Goal: Check status: Check status

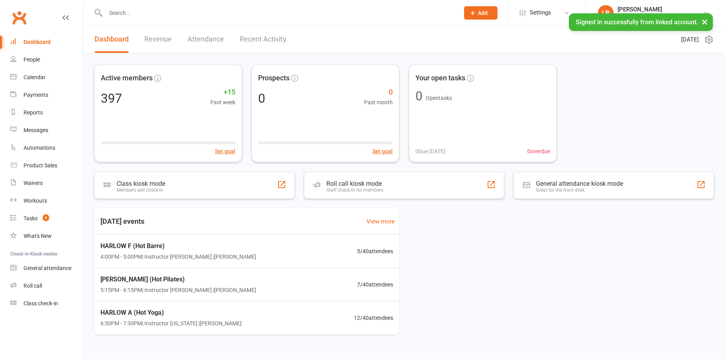
click at [173, 39] on div "Dashboard Revenue Attendance Recent Activity" at bounding box center [190, 39] width 215 height 27
click at [157, 26] on link "Revenue" at bounding box center [157, 39] width 27 height 27
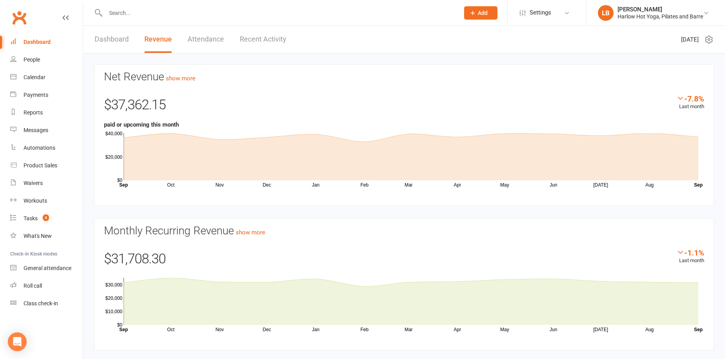
click at [43, 41] on div "Dashboard" at bounding box center [37, 42] width 27 height 6
click at [109, 35] on link "Dashboard" at bounding box center [112, 39] width 34 height 27
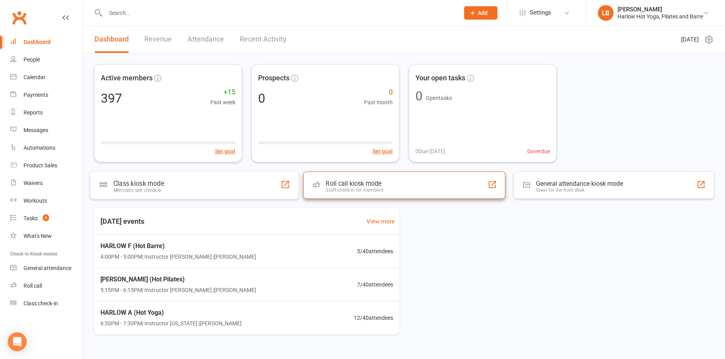
click at [339, 190] on div "Staff check-in for members" at bounding box center [354, 190] width 57 height 5
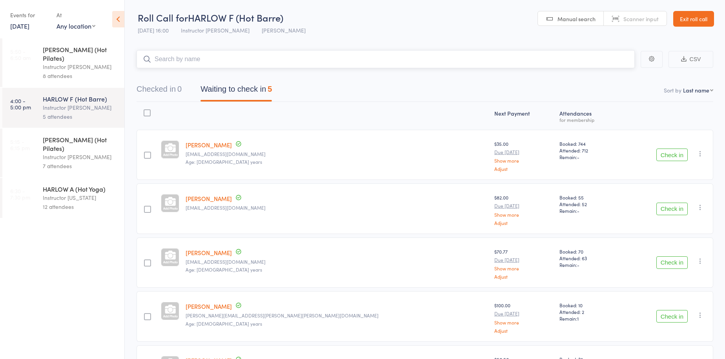
scroll to position [67, 0]
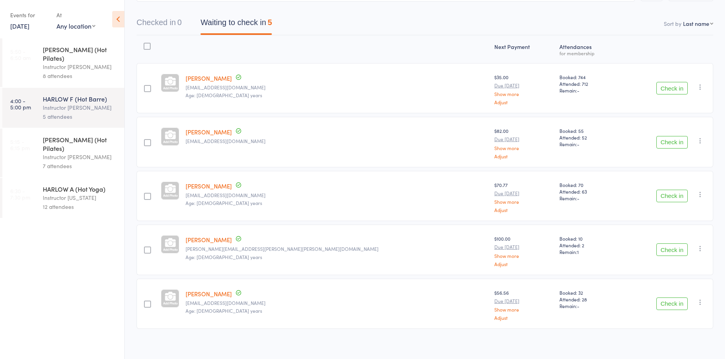
click at [76, 162] on div "7 attendees" at bounding box center [80, 166] width 75 height 9
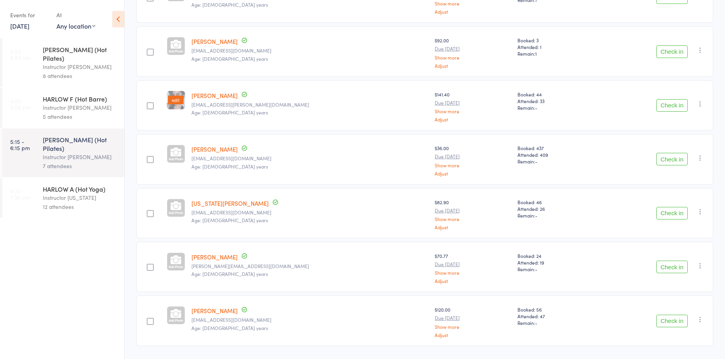
scroll to position [173, 0]
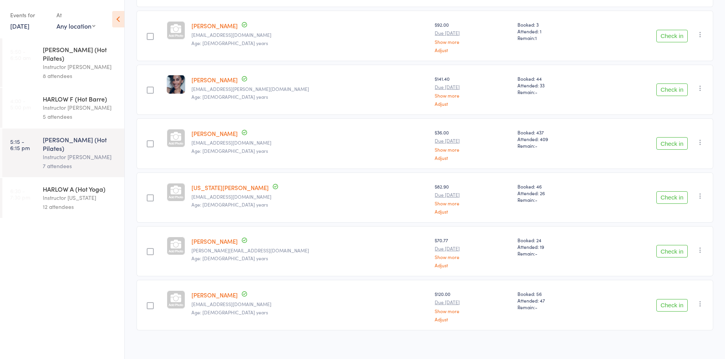
click at [72, 193] on div "Instructor Georgia" at bounding box center [80, 197] width 75 height 9
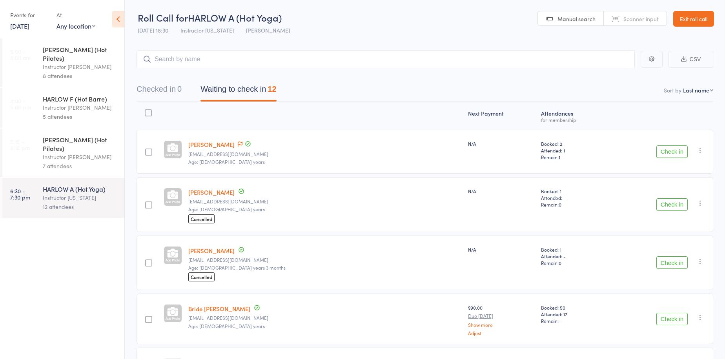
click at [707, 17] on link "Exit roll call" at bounding box center [693, 19] width 41 height 16
